Goal: Check status: Check status

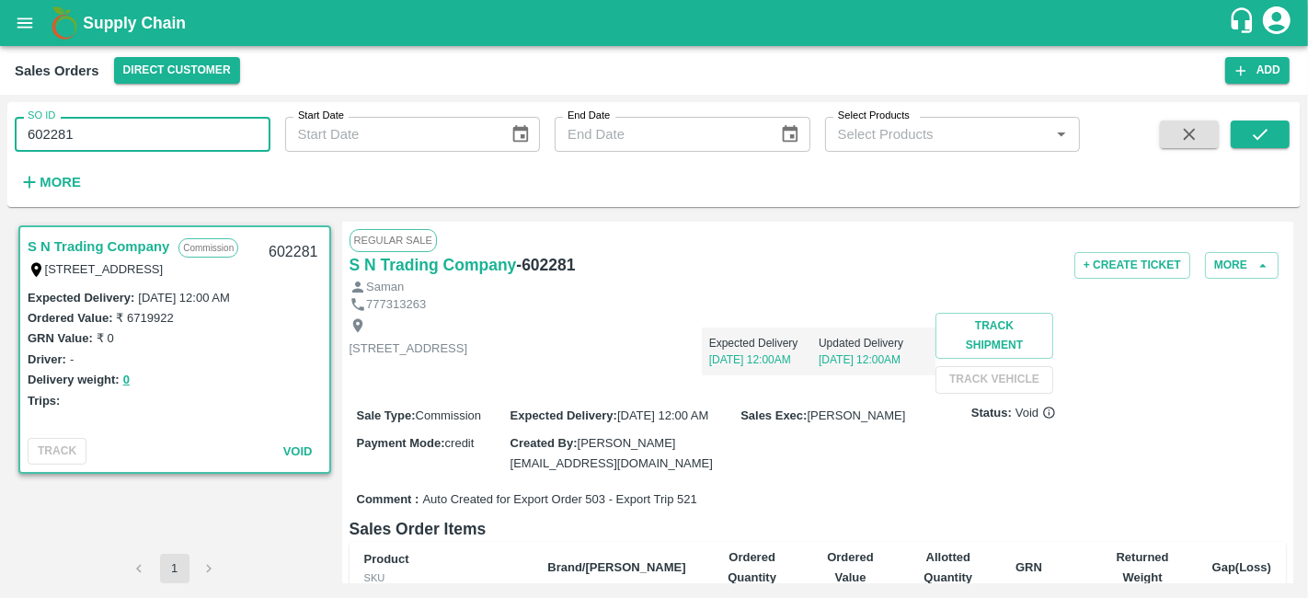
click at [187, 147] on input "602281" at bounding box center [143, 134] width 256 height 35
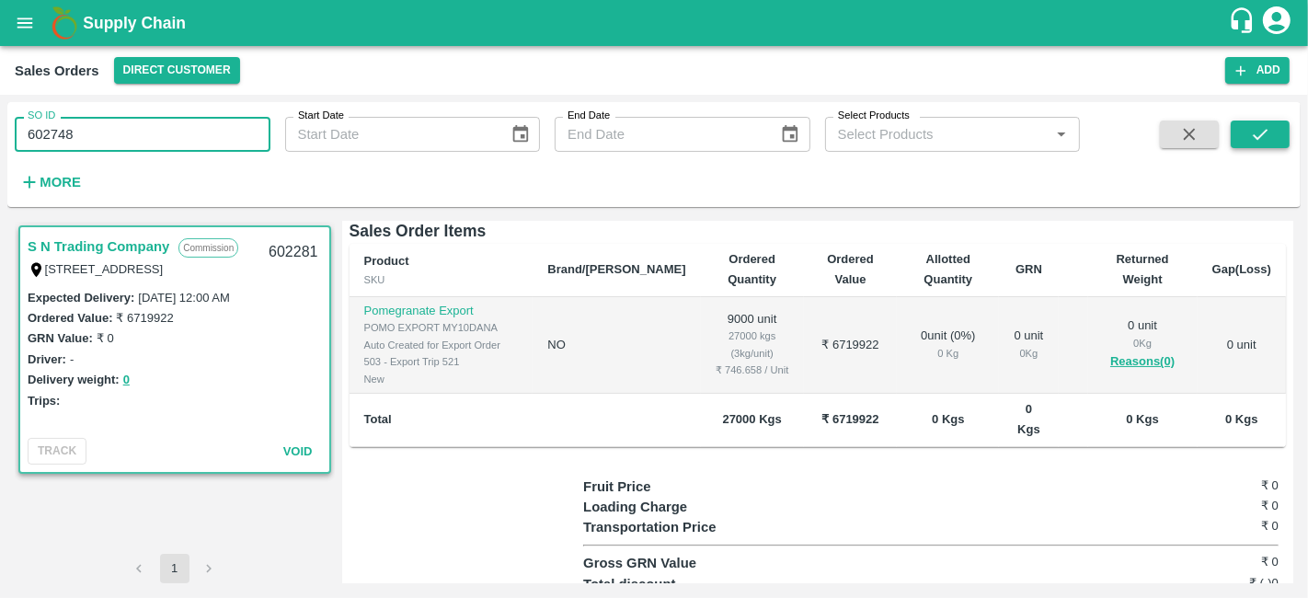
type input "602748"
click at [1261, 140] on icon "submit" at bounding box center [1260, 134] width 20 height 20
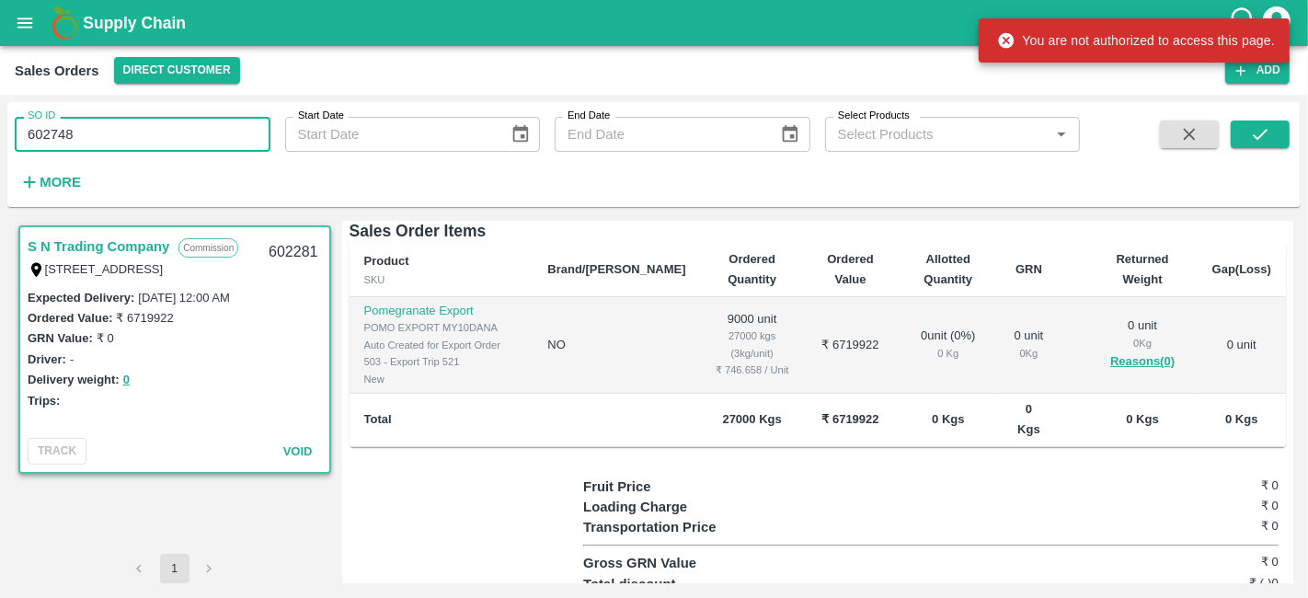
click at [132, 127] on input "602748" at bounding box center [143, 134] width 256 height 35
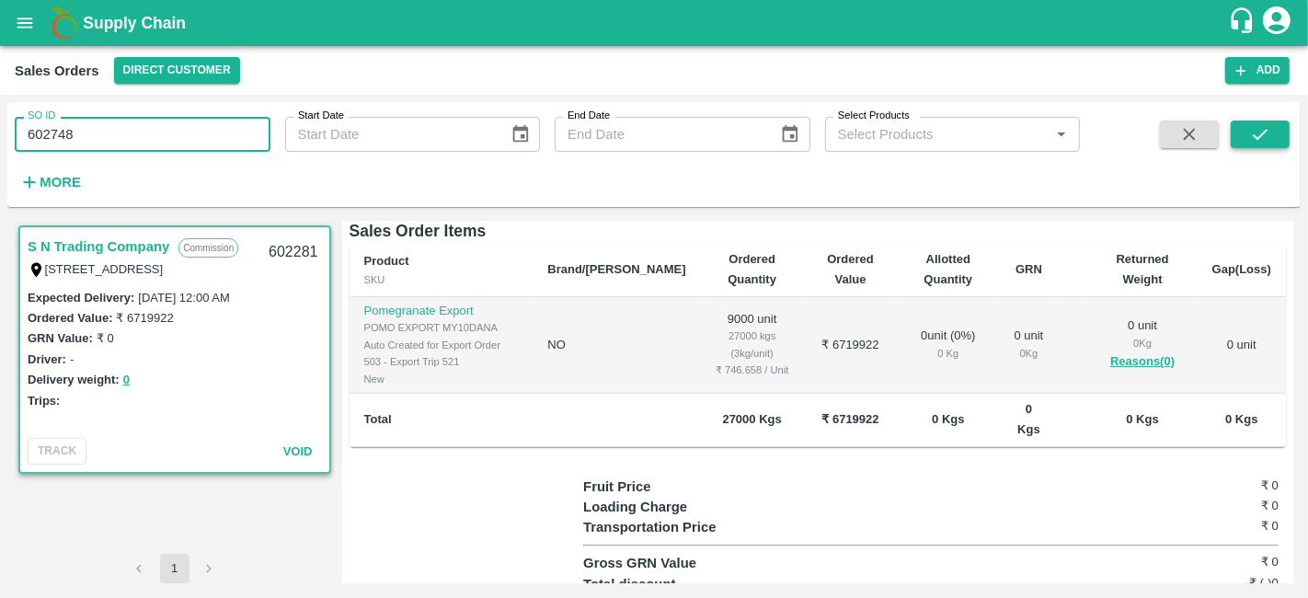
click at [1253, 137] on icon "submit" at bounding box center [1260, 134] width 20 height 20
